Goal: Task Accomplishment & Management: Use online tool/utility

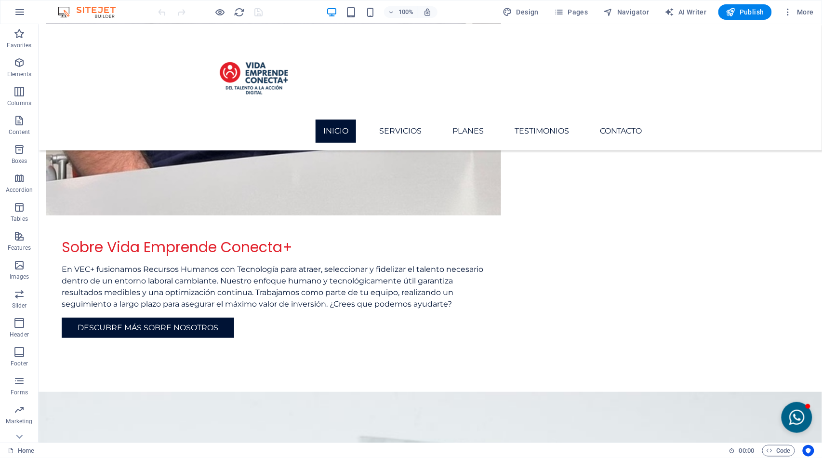
scroll to position [1280, 0]
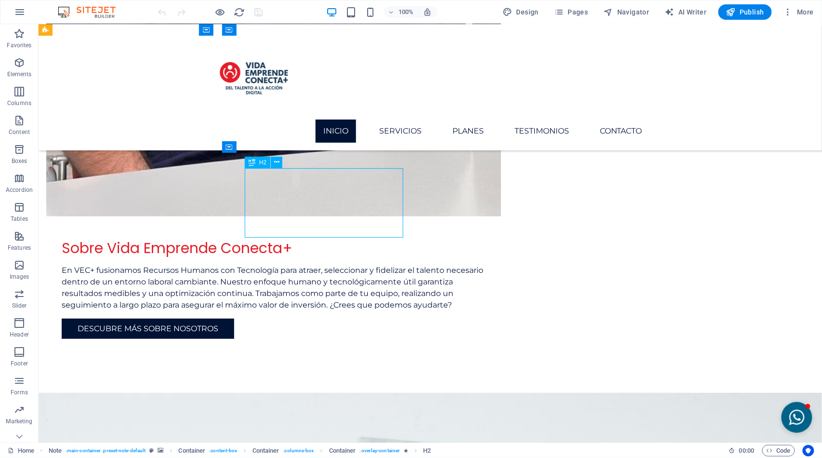
click at [233, 151] on div "Container" at bounding box center [229, 147] width 14 height 12
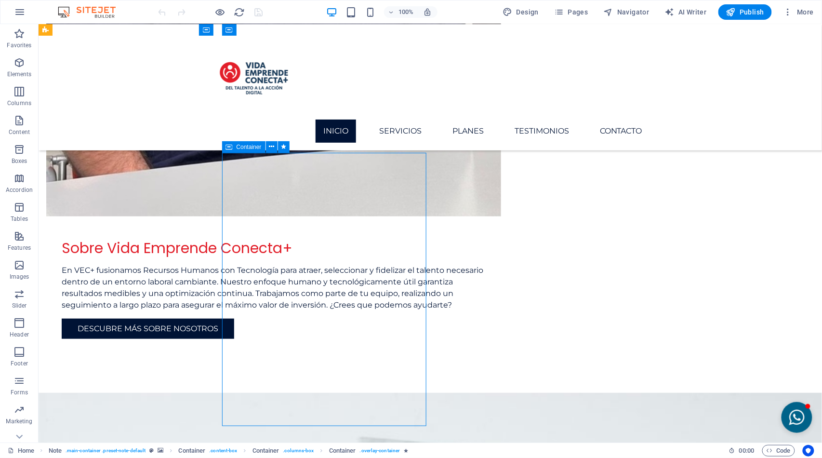
click at [260, 141] on div "Container" at bounding box center [243, 147] width 43 height 12
click at [274, 147] on icon at bounding box center [271, 147] width 5 height 10
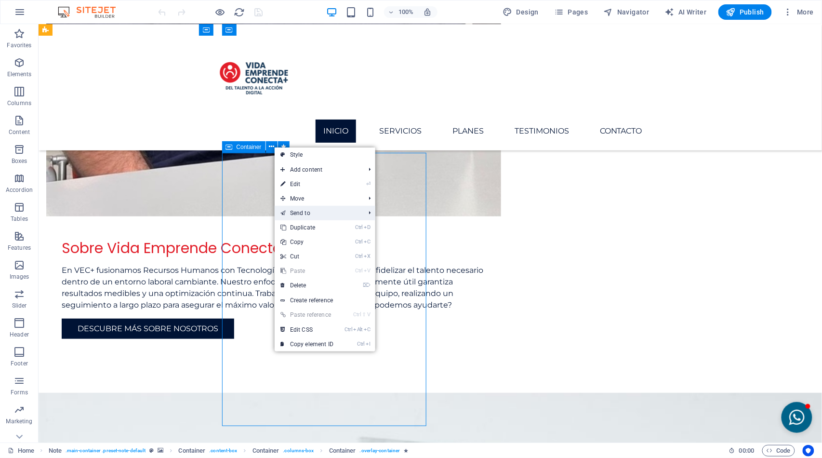
click at [301, 213] on link "Send to" at bounding box center [318, 213] width 86 height 14
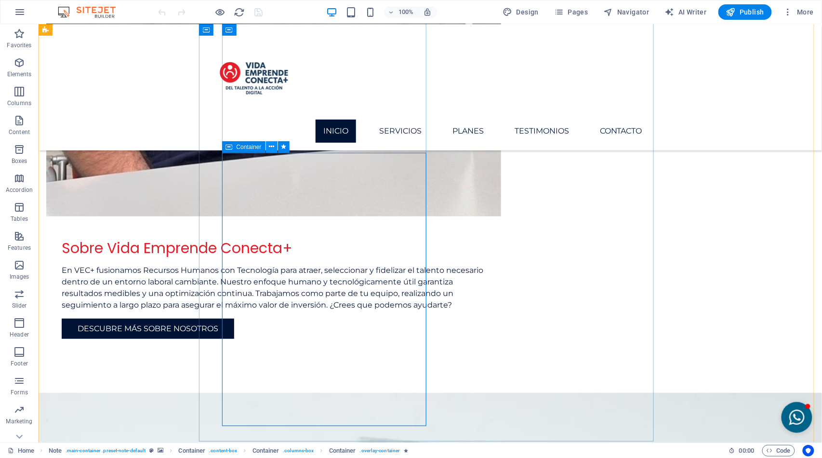
click at [270, 150] on icon at bounding box center [271, 147] width 5 height 10
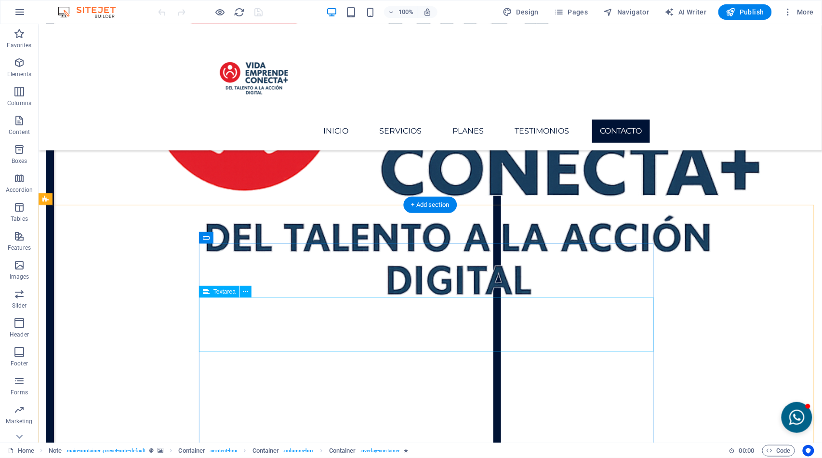
scroll to position [3174, 0]
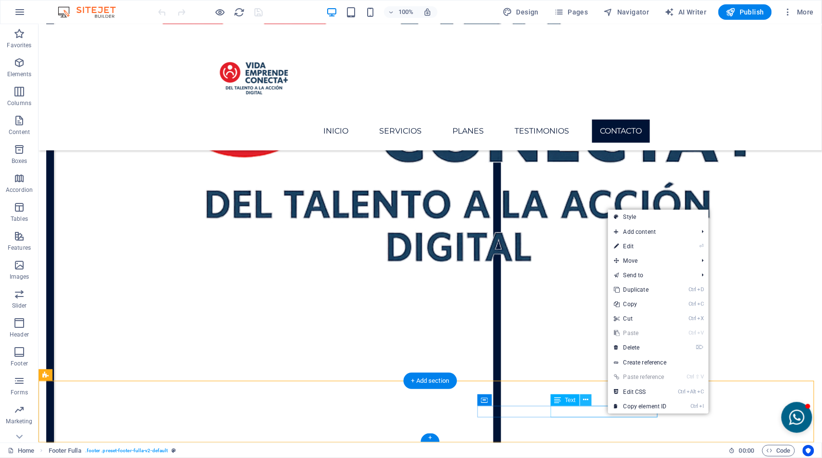
click at [589, 402] on icon at bounding box center [585, 400] width 5 height 10
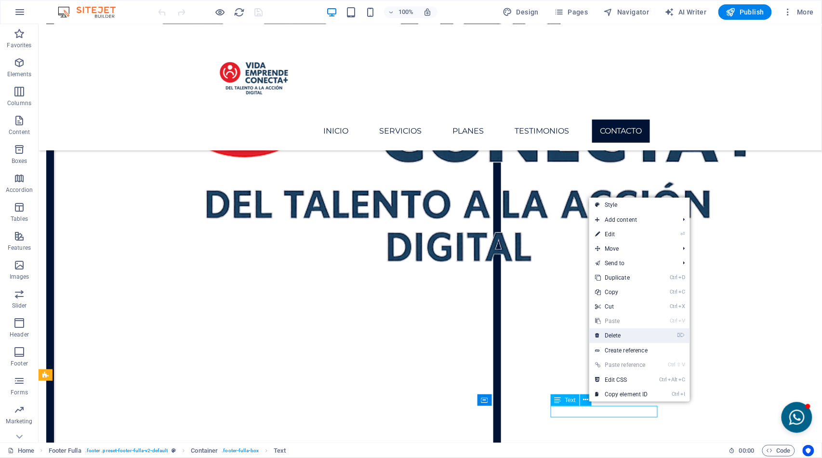
click at [614, 338] on link "⌦ Delete" at bounding box center [621, 335] width 65 height 14
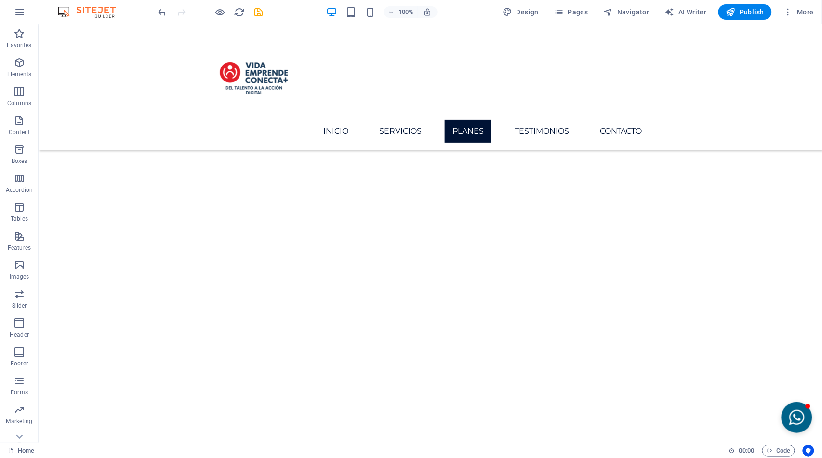
scroll to position [2037, 0]
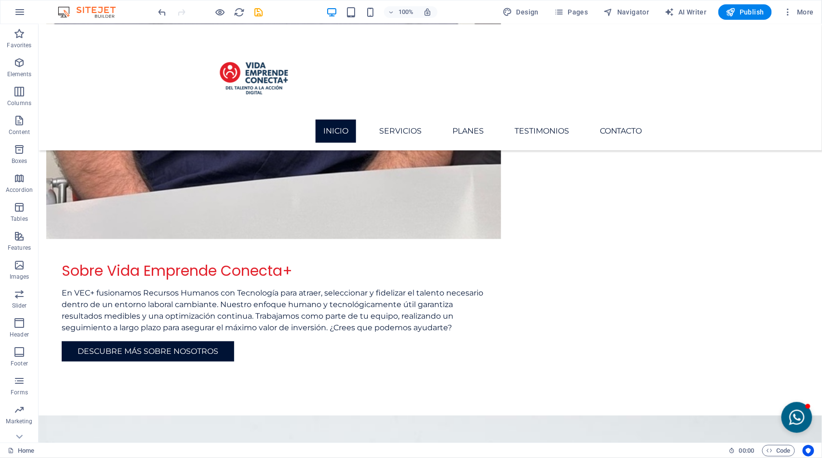
scroll to position [1257, 0]
click at [464, 119] on nav "Inicio Servicios Planes Testimonios Contacto" at bounding box center [430, 130] width 440 height 23
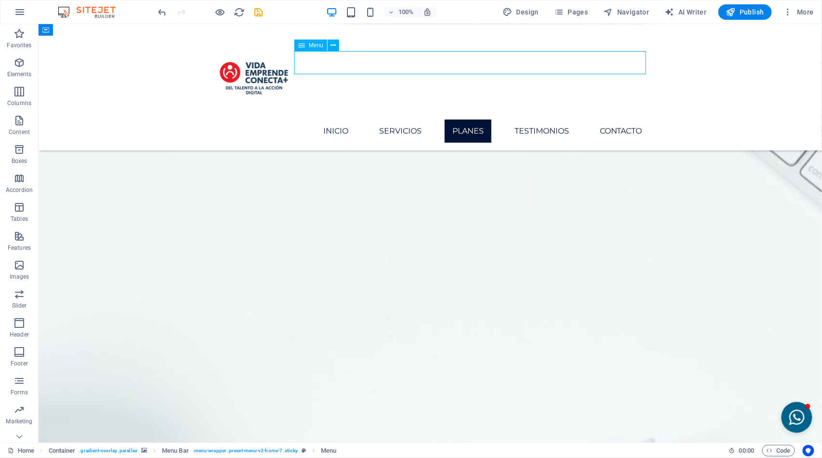
scroll to position [2038, 0]
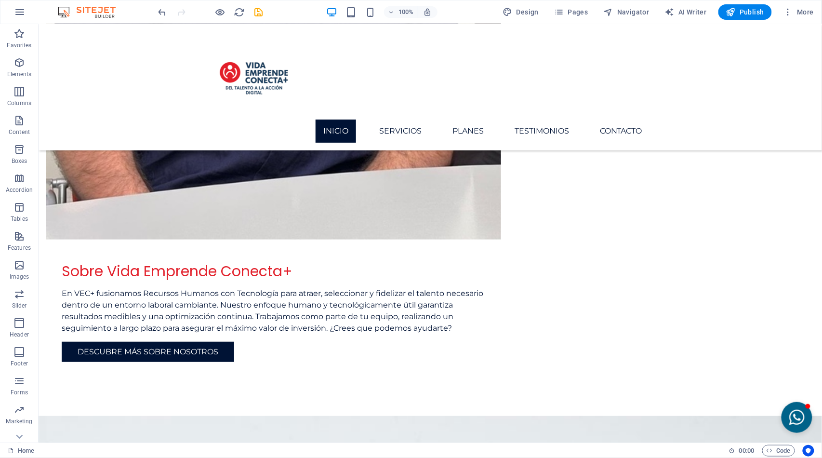
scroll to position [1259, 0]
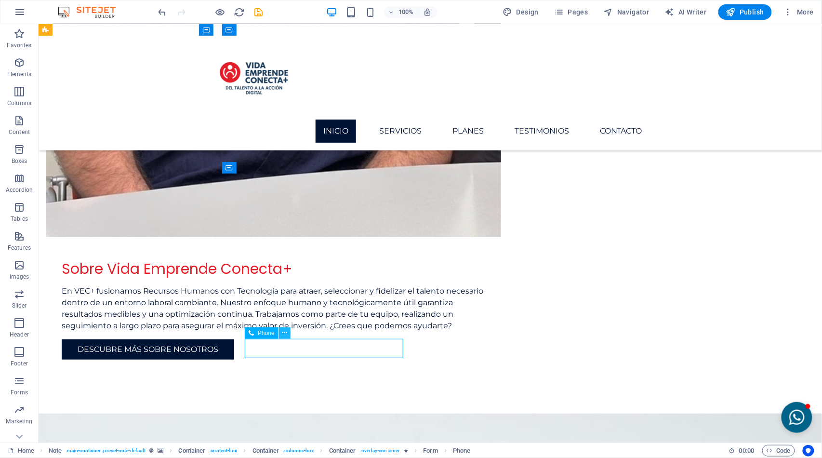
click at [288, 333] on button at bounding box center [285, 333] width 12 height 12
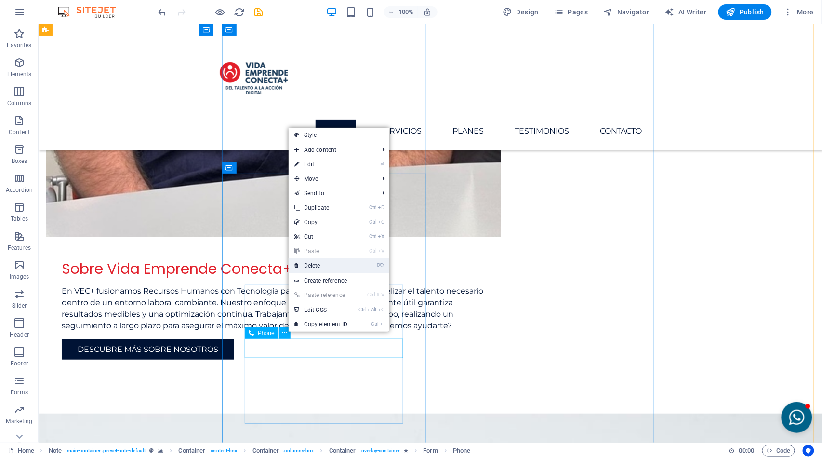
click at [312, 266] on link "⌦ Delete" at bounding box center [321, 265] width 65 height 14
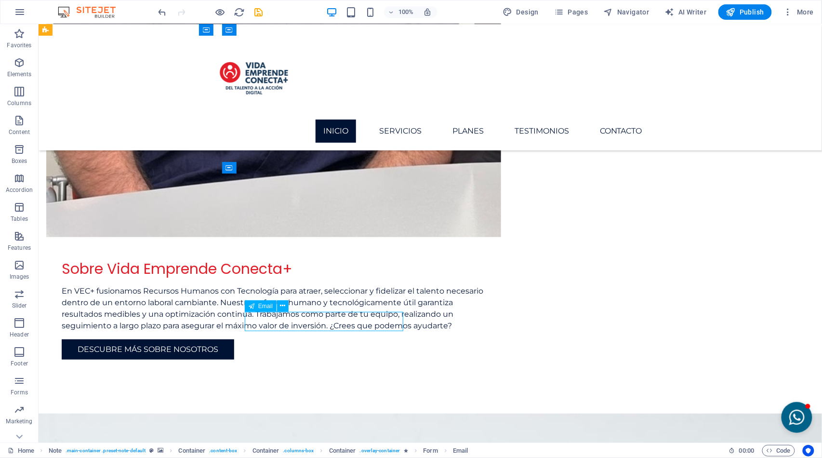
click at [291, 311] on div "Email" at bounding box center [270, 306] width 50 height 12
click at [287, 307] on button at bounding box center [283, 306] width 12 height 12
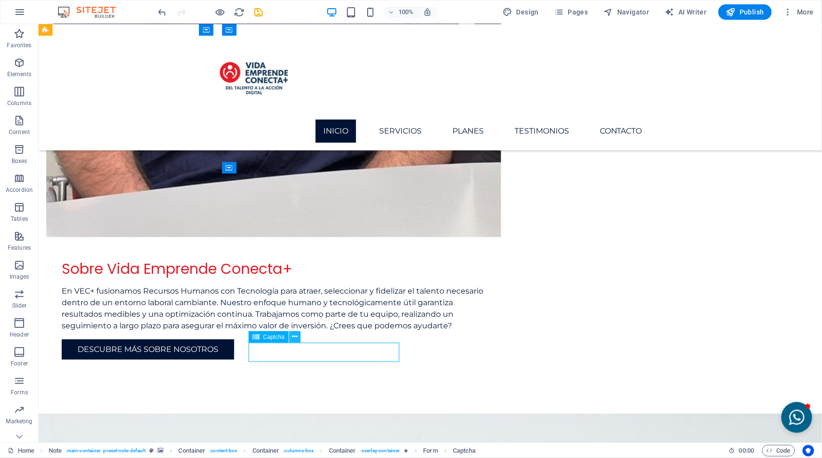
click at [296, 336] on icon at bounding box center [294, 337] width 5 height 10
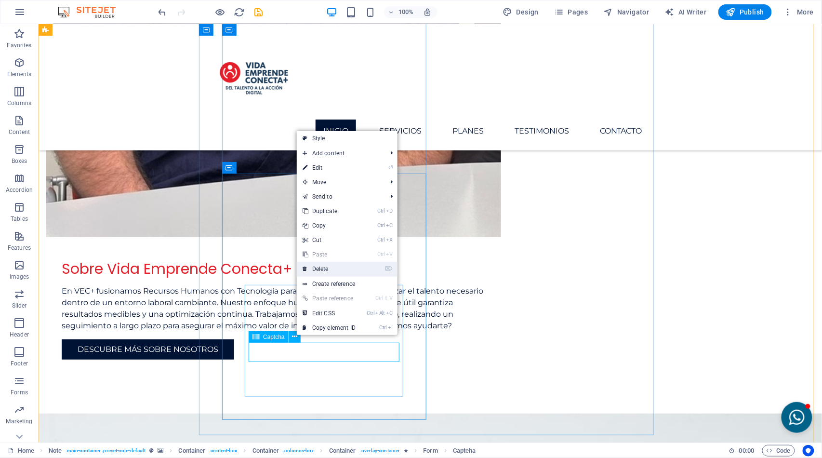
click at [319, 268] on link "⌦ Delete" at bounding box center [329, 269] width 65 height 14
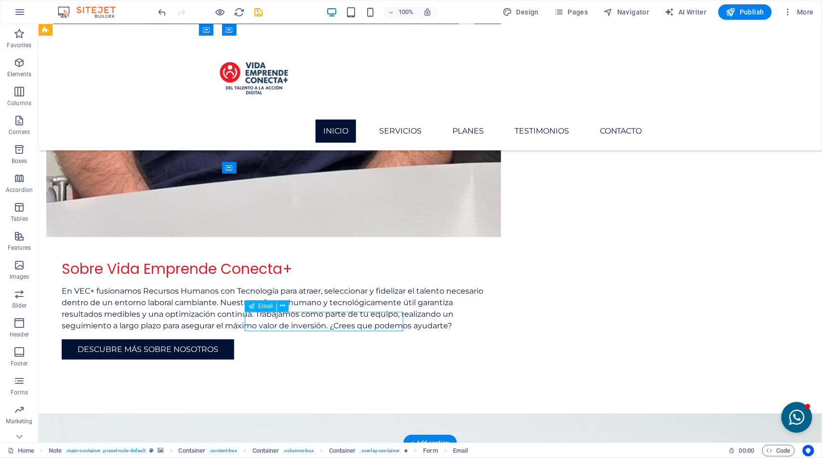
click at [288, 312] on div "Email" at bounding box center [270, 306] width 50 height 12
click at [282, 312] on div "Email" at bounding box center [270, 306] width 50 height 12
click at [281, 311] on button at bounding box center [283, 306] width 12 height 12
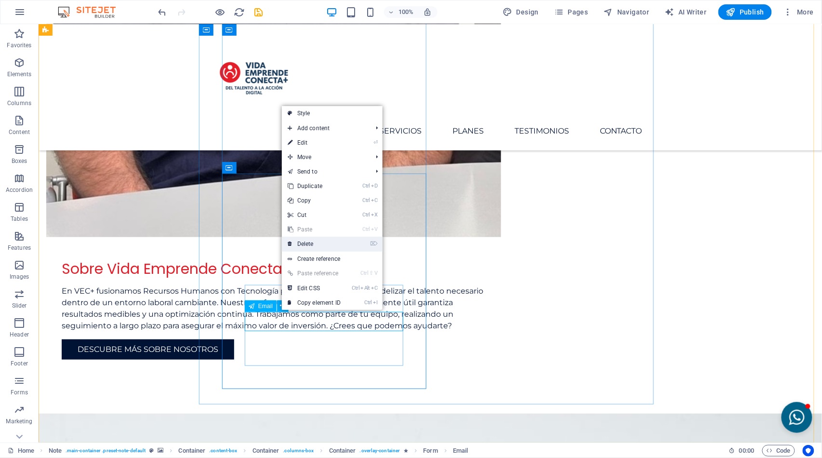
click at [307, 246] on link "⌦ Delete" at bounding box center [314, 244] width 65 height 14
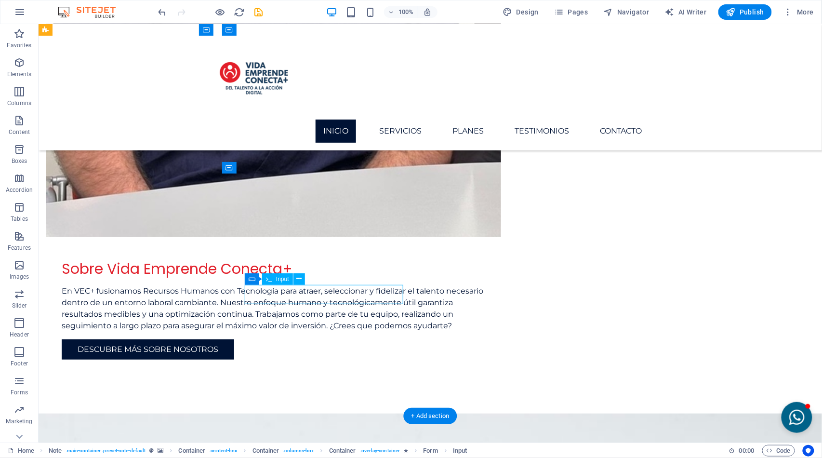
click at [306, 282] on div "Form Input" at bounding box center [278, 279] width 67 height 12
click at [303, 283] on button at bounding box center [300, 279] width 12 height 12
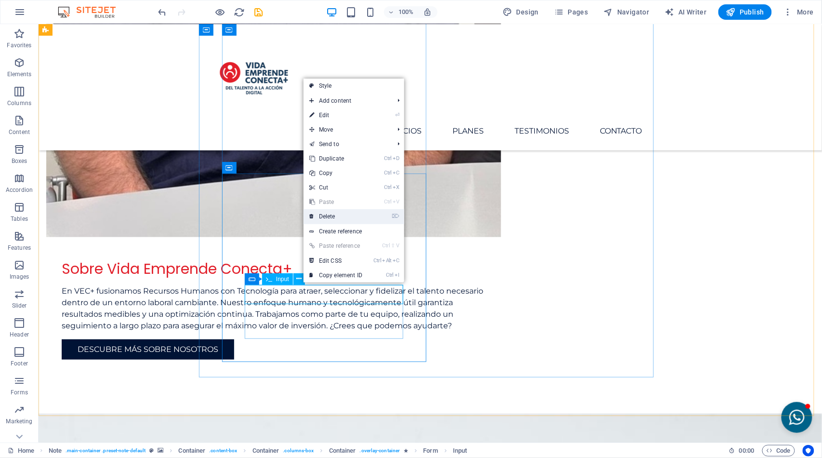
click at [327, 216] on link "⌦ Delete" at bounding box center [336, 216] width 65 height 14
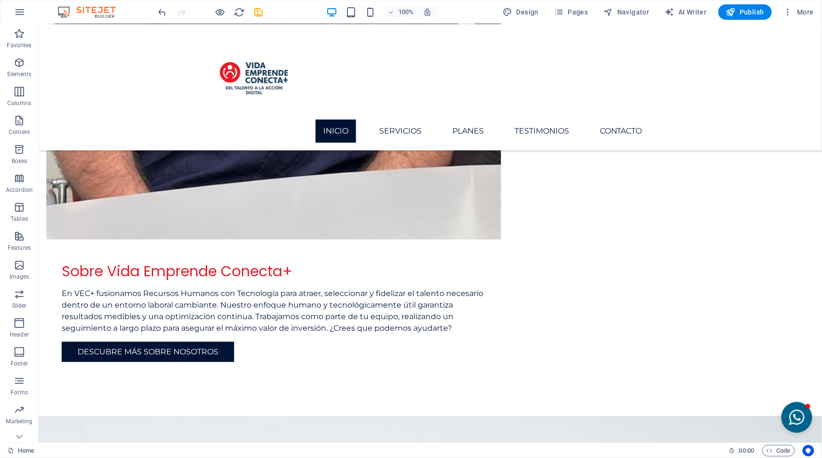
scroll to position [1253, 0]
